Goal: Check status: Check status

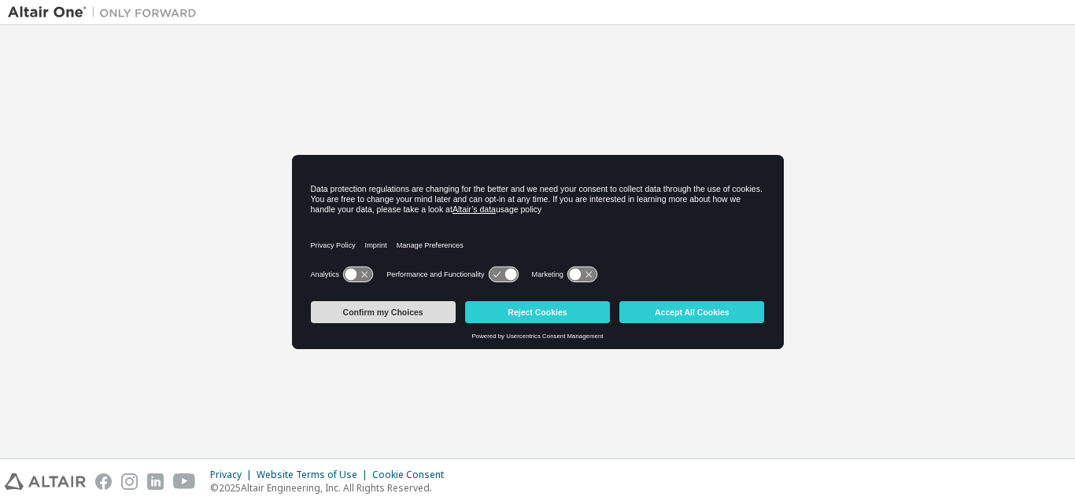
click at [418, 311] on button "Confirm my Choices" at bounding box center [383, 312] width 145 height 22
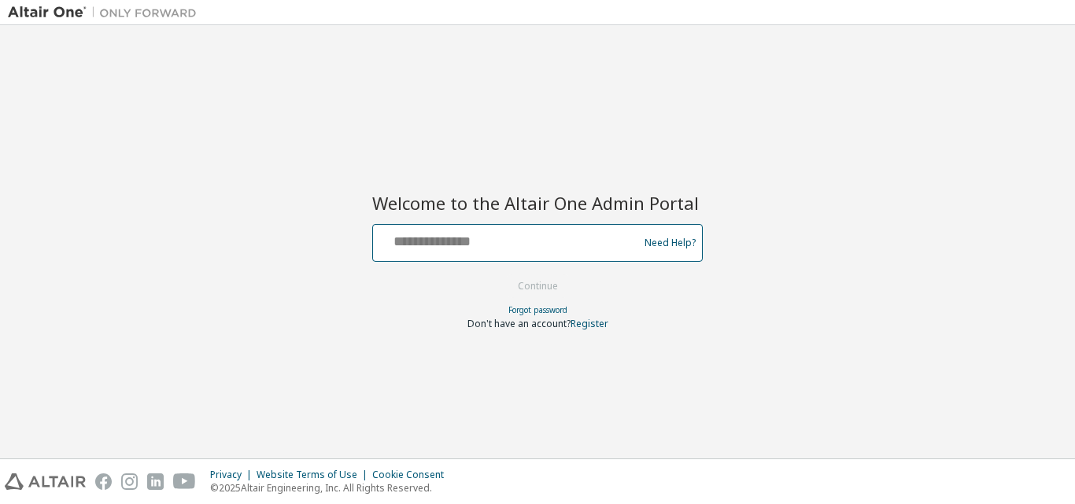
click at [562, 245] on input "text" at bounding box center [507, 239] width 257 height 23
click at [414, 238] on input "text" at bounding box center [507, 239] width 257 height 23
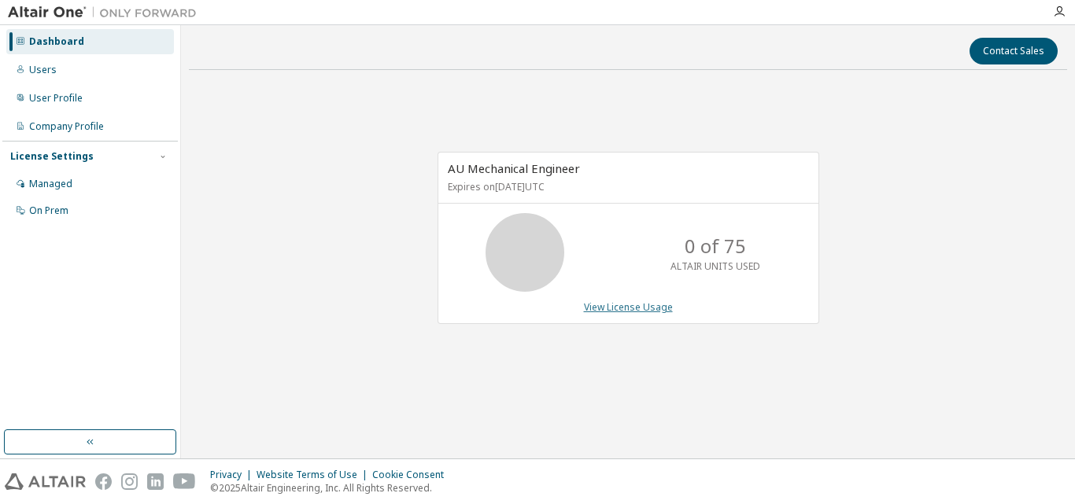
click at [606, 311] on link "View License Usage" at bounding box center [628, 306] width 89 height 13
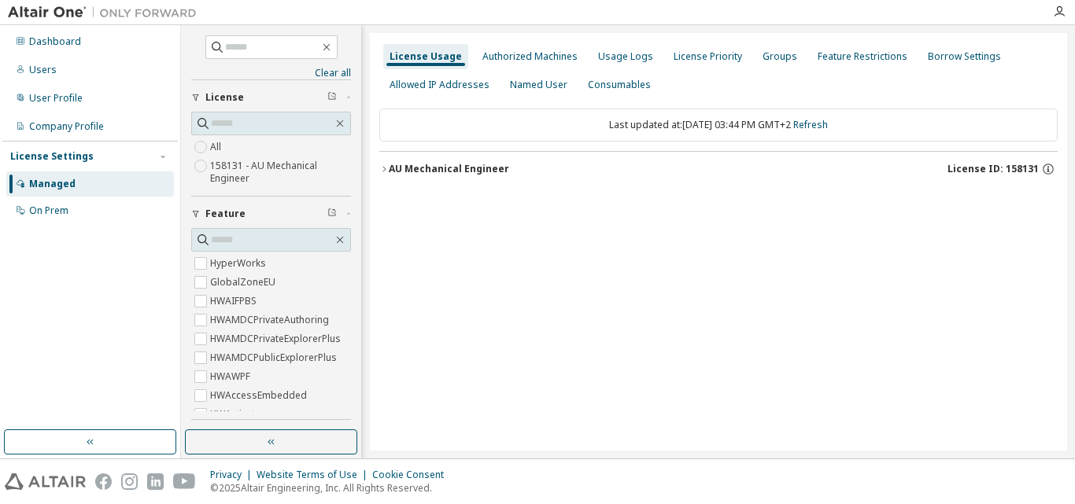
click at [999, 166] on span "License ID: 158131" at bounding box center [992, 169] width 91 height 13
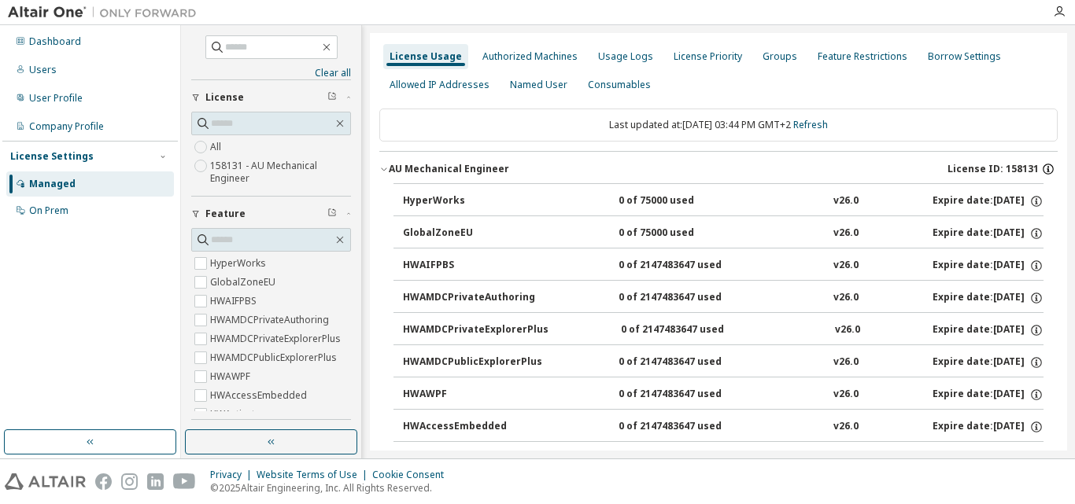
click at [1041, 169] on icon "button" at bounding box center [1048, 169] width 14 height 14
